Goal: Task Accomplishment & Management: Complete application form

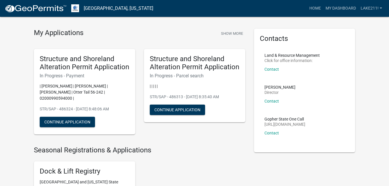
scroll to position [29, 0]
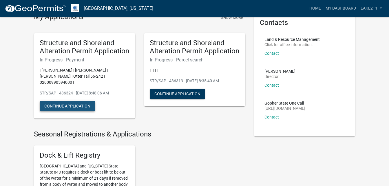
click at [74, 101] on button "Continue Application" at bounding box center [67, 106] width 55 height 10
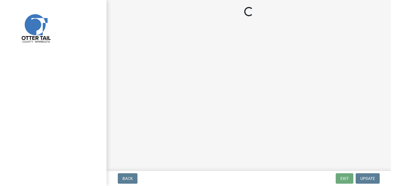
scroll to position [0, 0]
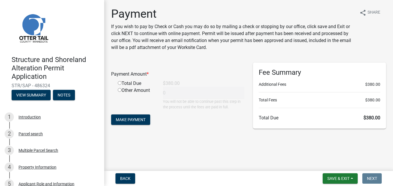
click at [120, 83] on input "radio" at bounding box center [120, 83] width 4 height 4
radio input "true"
type input "380"
click at [134, 120] on span "Make Payment" at bounding box center [131, 119] width 30 height 5
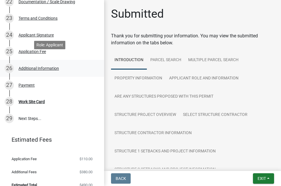
scroll to position [473, 0]
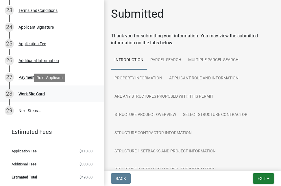
click at [37, 94] on div "Work Site Card" at bounding box center [32, 94] width 26 height 4
click at [32, 92] on div "Work Site Card" at bounding box center [32, 94] width 26 height 4
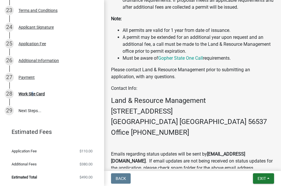
scroll to position [541, 0]
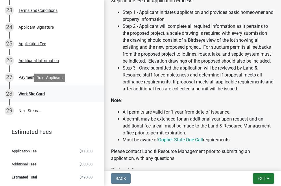
click at [35, 93] on div "Work Site Card" at bounding box center [32, 94] width 26 height 4
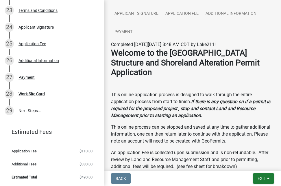
scroll to position [251, 0]
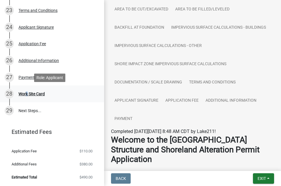
click at [24, 91] on div "28 Work Site Card" at bounding box center [50, 93] width 90 height 9
click at [24, 92] on div "Work Site Card" at bounding box center [32, 94] width 26 height 4
drag, startPoint x: 24, startPoint y: 91, endPoint x: 37, endPoint y: 92, distance: 13.1
click at [37, 92] on div "Work Site Card" at bounding box center [32, 94] width 26 height 4
